Goal: Task Accomplishment & Management: Use online tool/utility

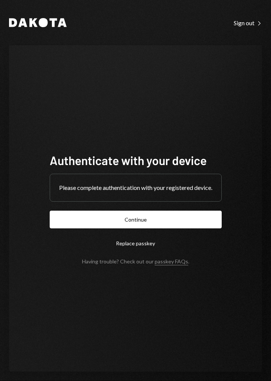
click at [50, 211] on button "Continue" at bounding box center [136, 220] width 172 height 18
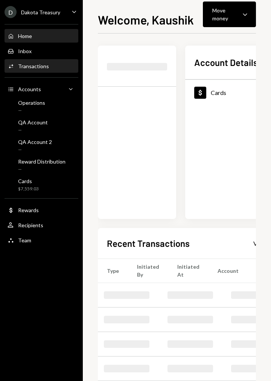
click at [36, 68] on div "Transactions" at bounding box center [33, 66] width 31 height 6
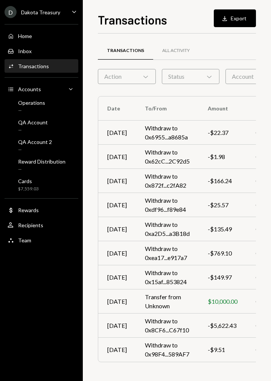
drag, startPoint x: 271, startPoint y: 119, endPoint x: 280, endPoint y: 118, distance: 9.1
click at [271, 118] on html "D Dakota Treasury Caret Down Home Home Inbox Inbox Activities Transactions Acco…" at bounding box center [135, 190] width 271 height 381
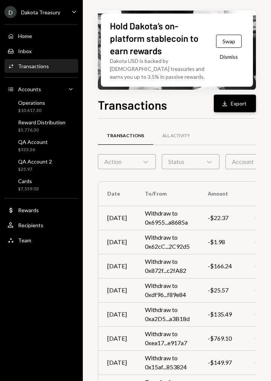
click at [231, 104] on button "Download Export" at bounding box center [235, 104] width 42 height 18
